Goal: Check status: Check status

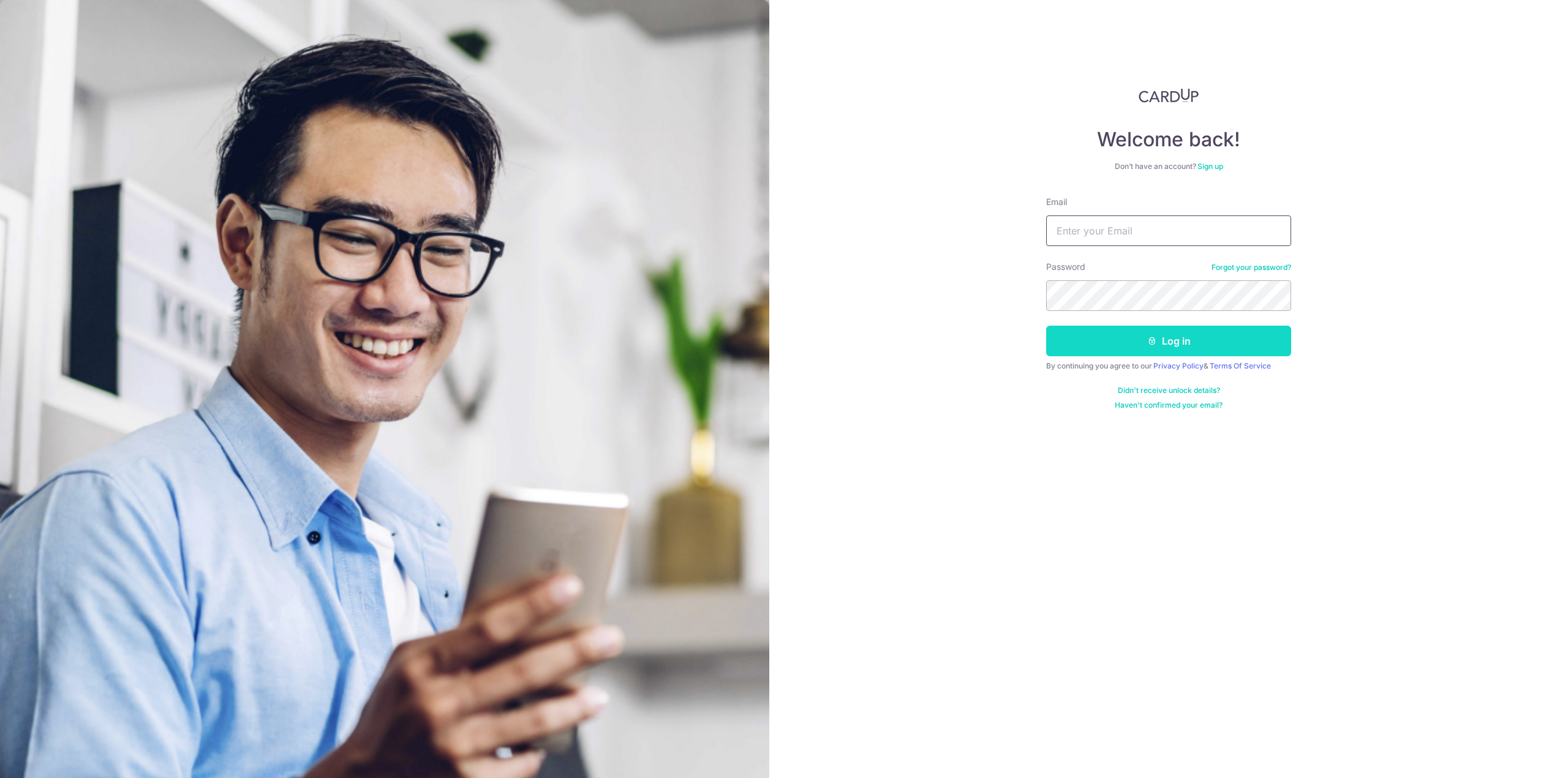
type input "[EMAIL_ADDRESS][DOMAIN_NAME]"
click at [1090, 338] on button "Log in" at bounding box center [1168, 341] width 245 height 31
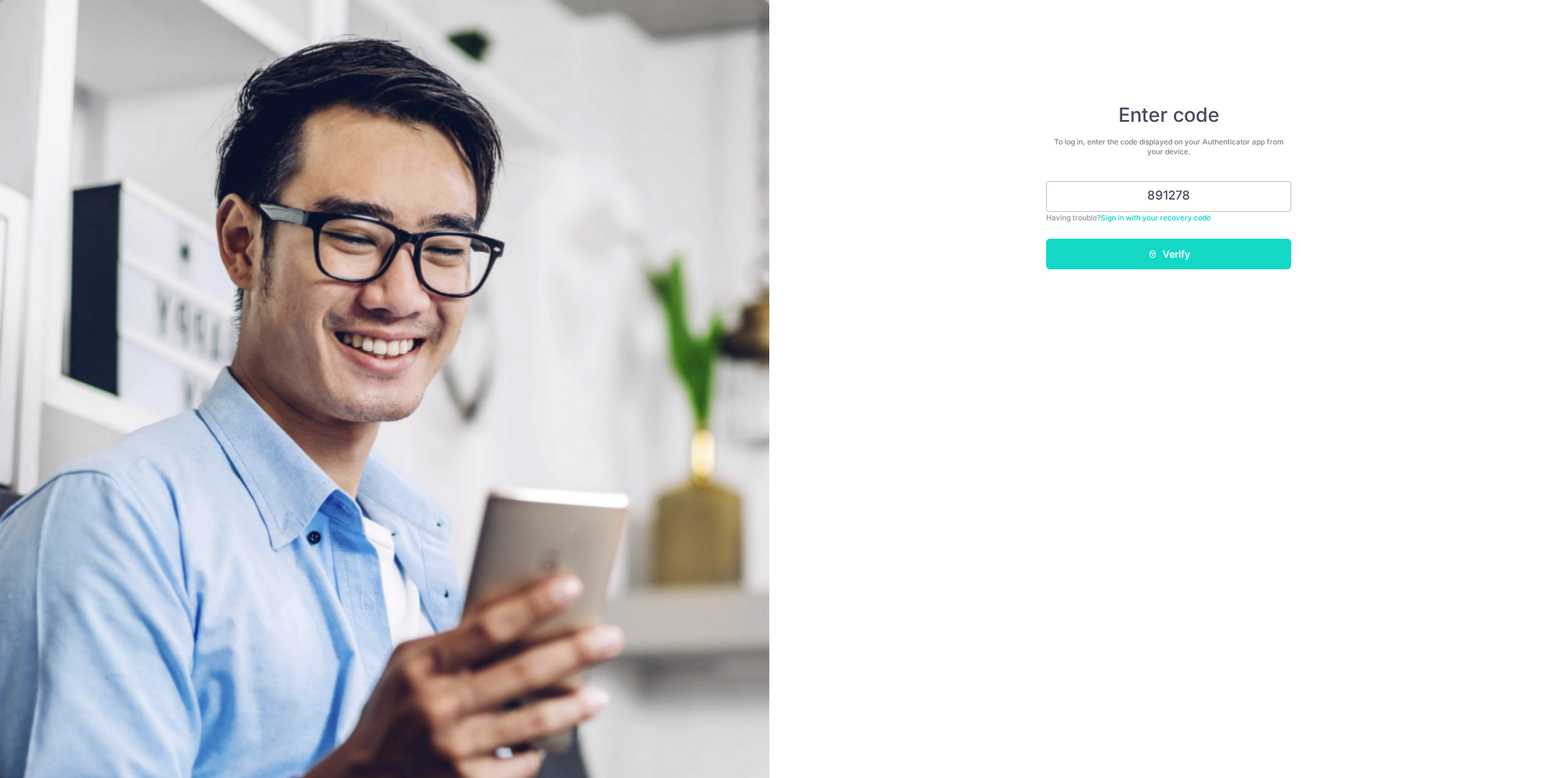
type input "891278"
click at [1235, 250] on button "Verify" at bounding box center [1168, 254] width 245 height 31
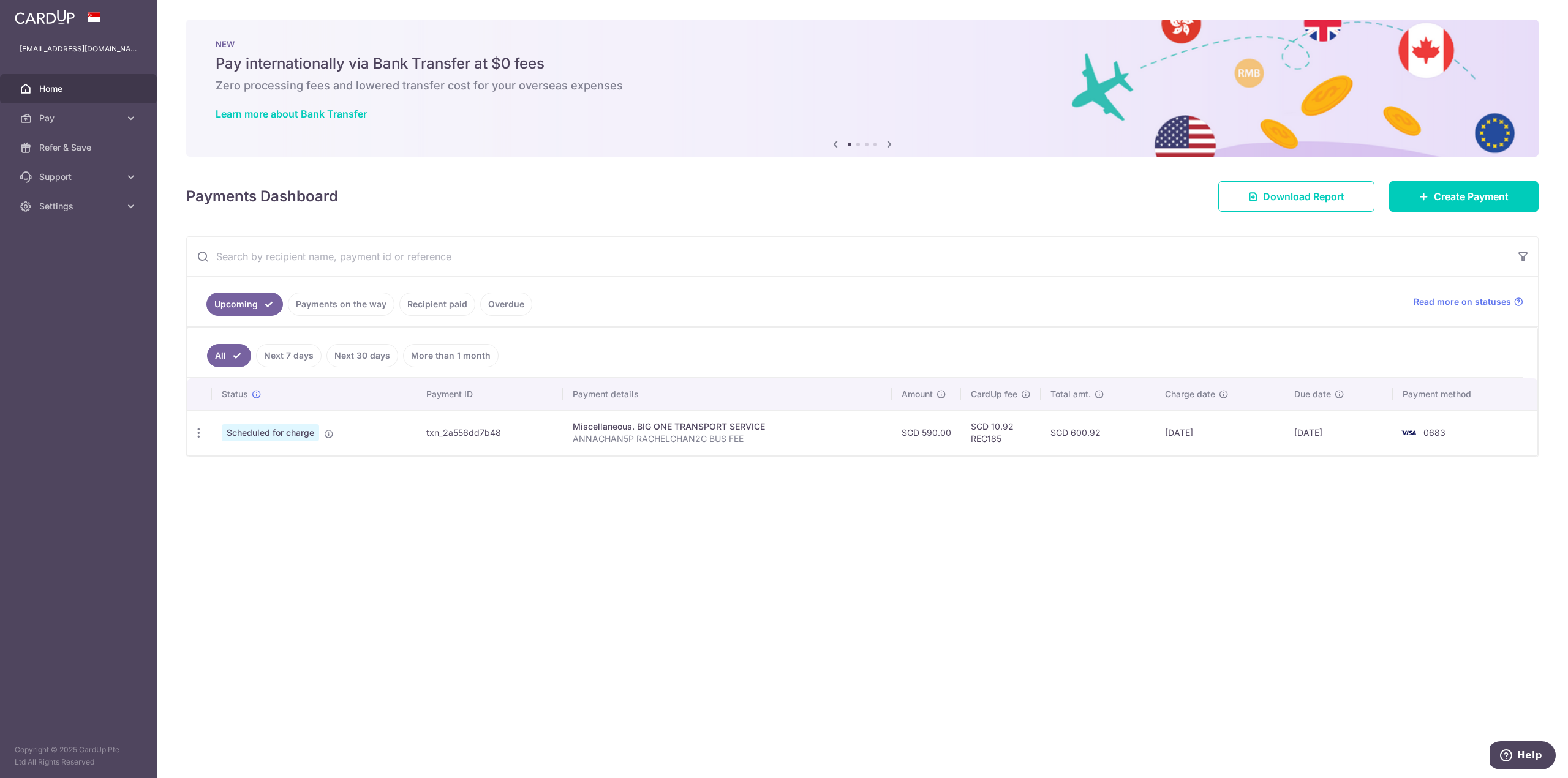
click at [374, 304] on link "Payments on the way" at bounding box center [341, 303] width 107 height 23
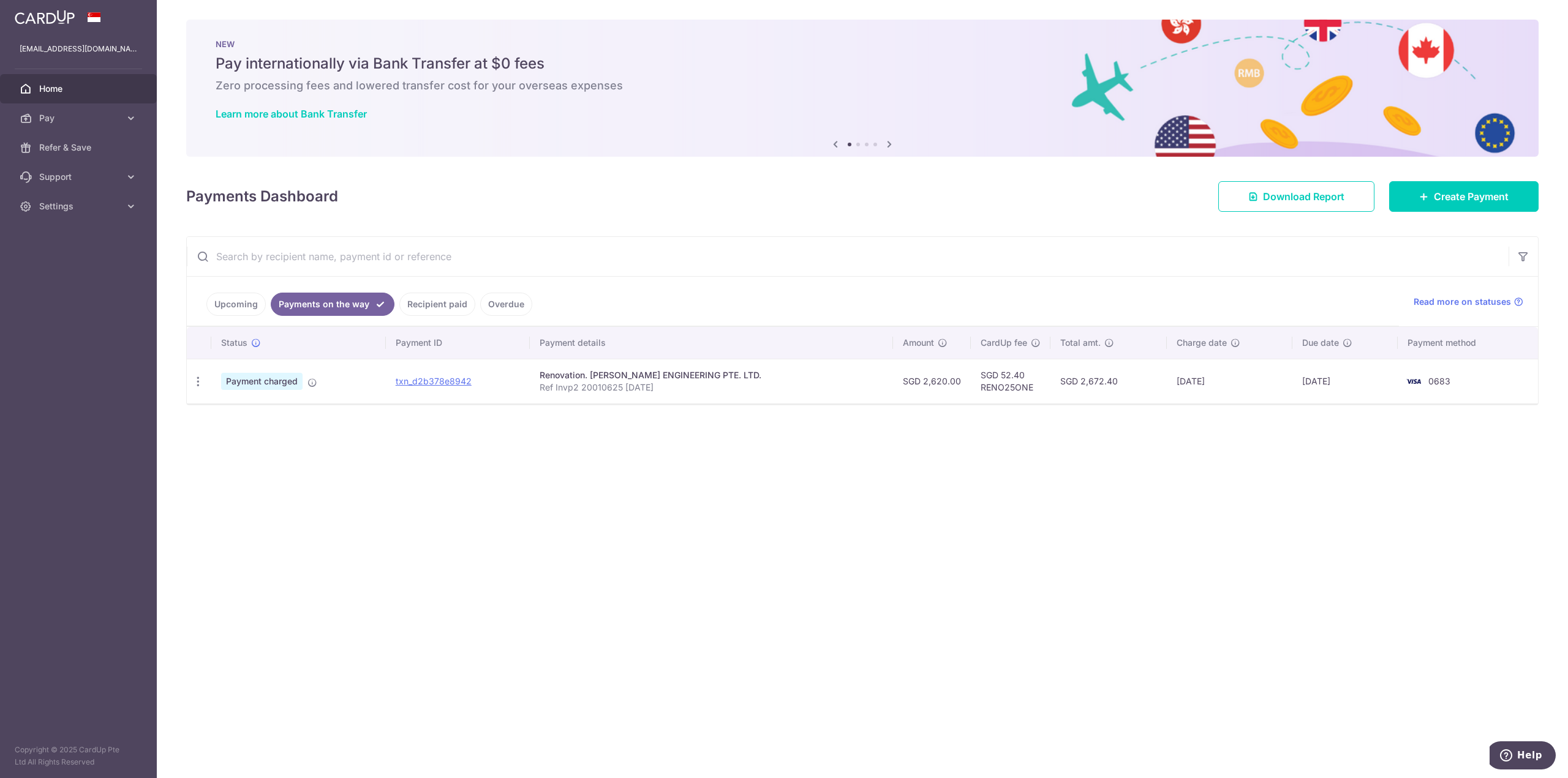
click at [1324, 384] on td "13/08/2025" at bounding box center [1345, 381] width 105 height 45
drag, startPoint x: 1324, startPoint y: 384, endPoint x: 1312, endPoint y: 395, distance: 16.3
click at [1324, 383] on td "13/08/2025" at bounding box center [1345, 381] width 105 height 45
click at [1170, 483] on div "× Pause Schedule Pause all future payments in this series Pause just this one p…" at bounding box center [863, 389] width 1411 height 778
